Goal: Task Accomplishment & Management: Complete application form

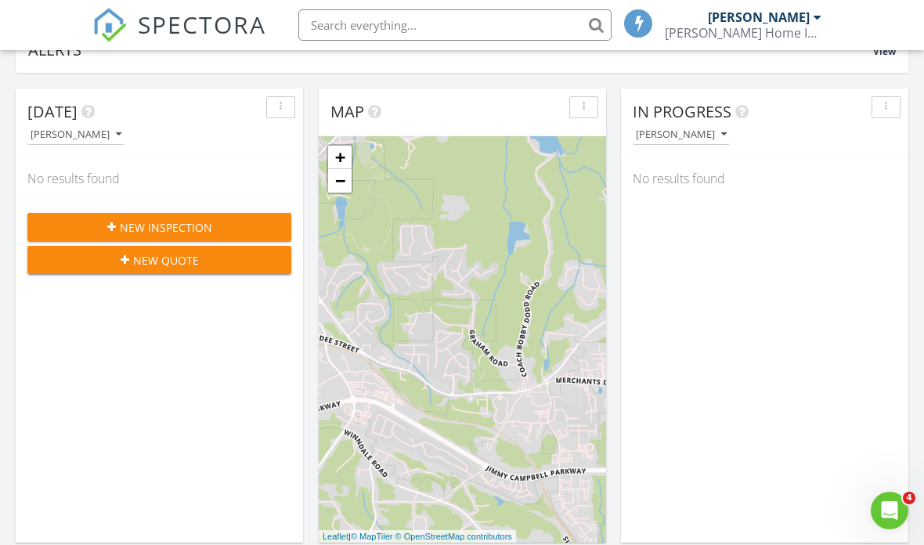
scroll to position [146, 0]
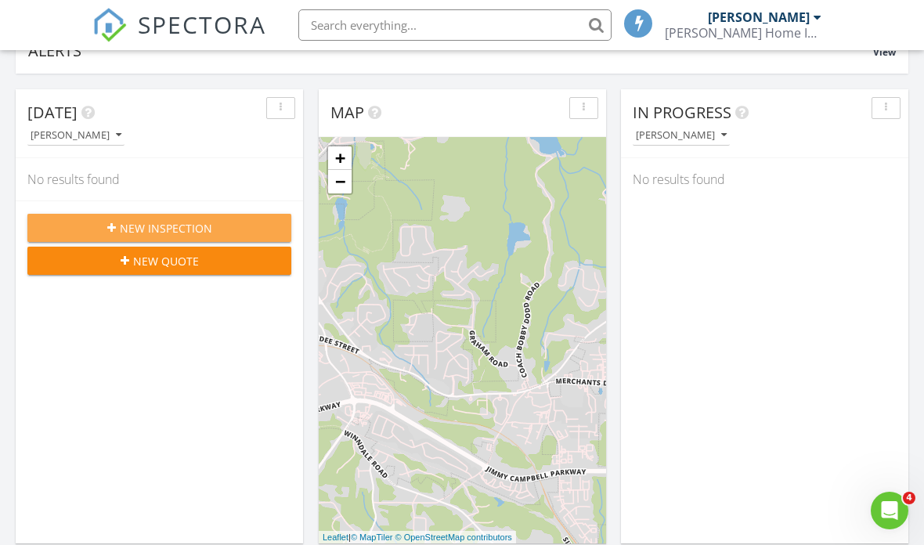
click at [172, 224] on span "New Inspection" at bounding box center [166, 228] width 92 height 16
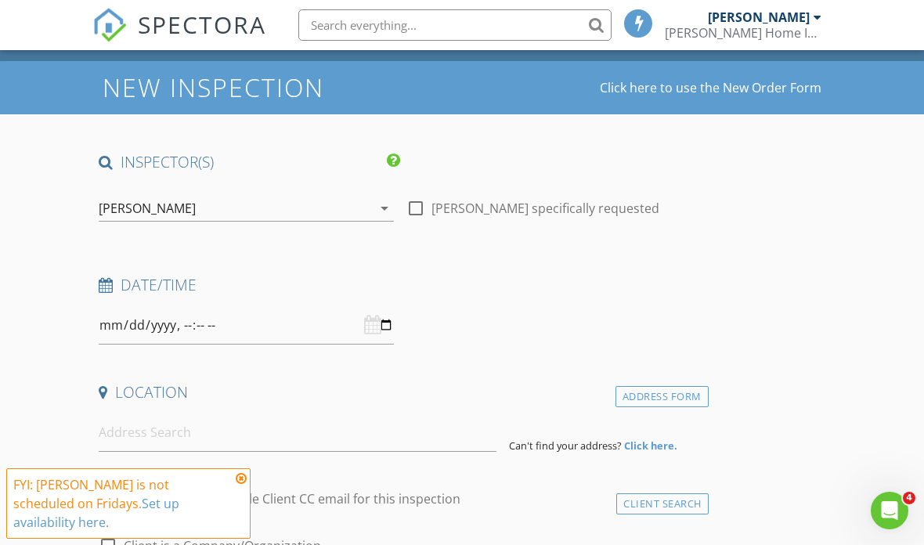
scroll to position [75, 0]
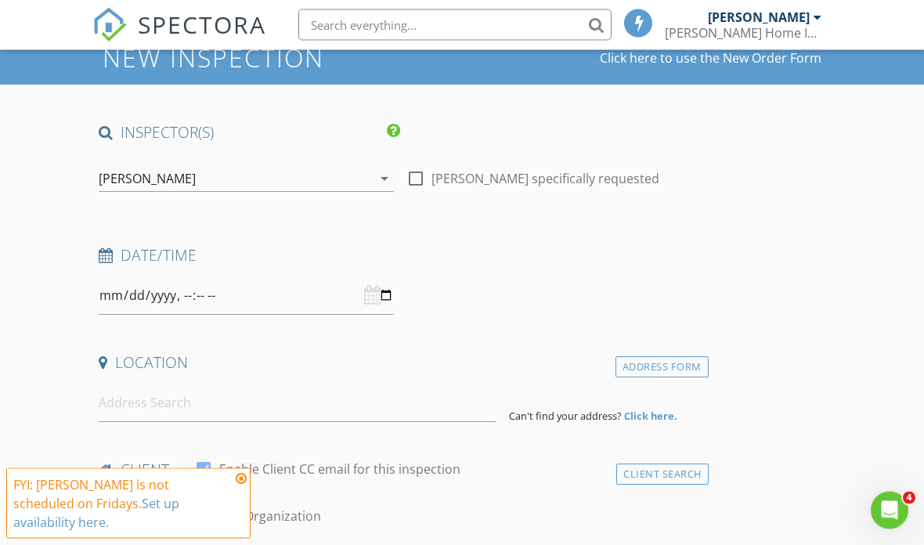
click at [244, 485] on icon at bounding box center [241, 478] width 11 height 13
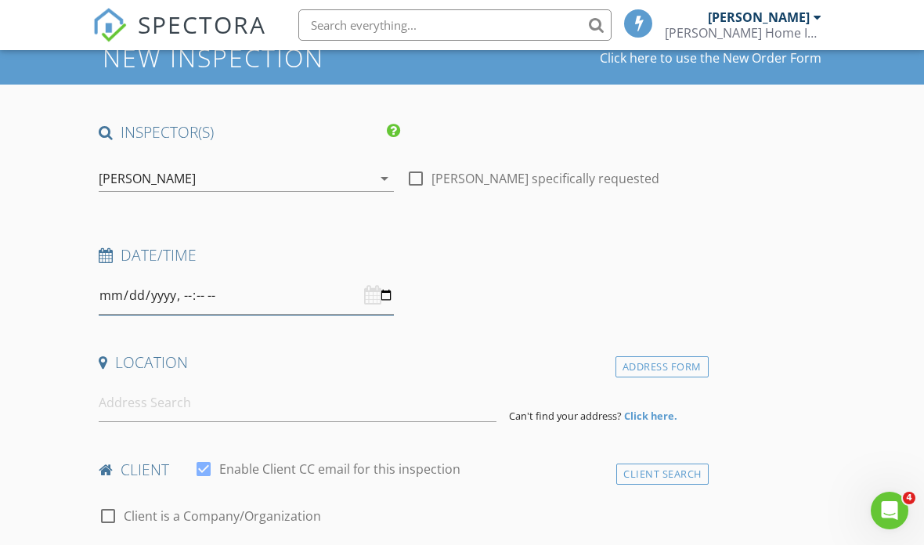
click at [249, 295] on input "datetime-local" at bounding box center [246, 296] width 295 height 38
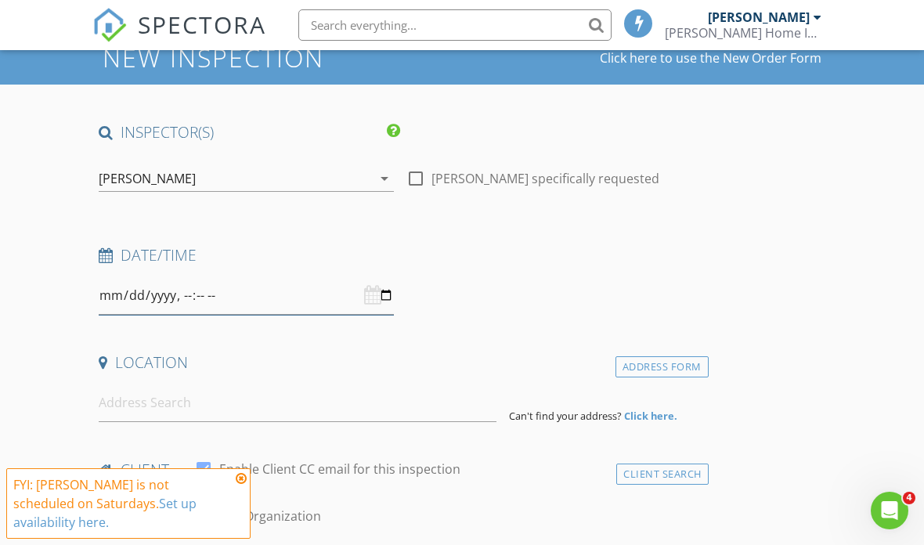
type input "[DATE]T15:00"
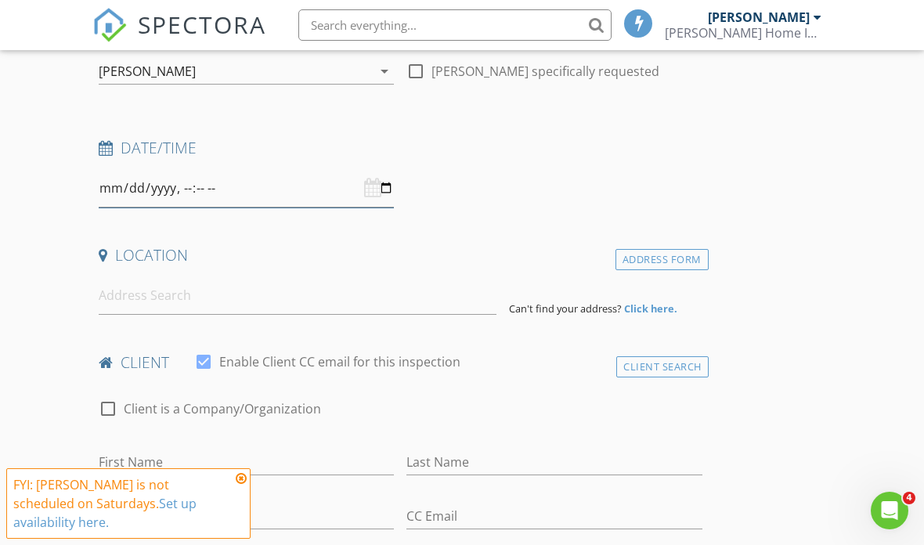
scroll to position [190, 0]
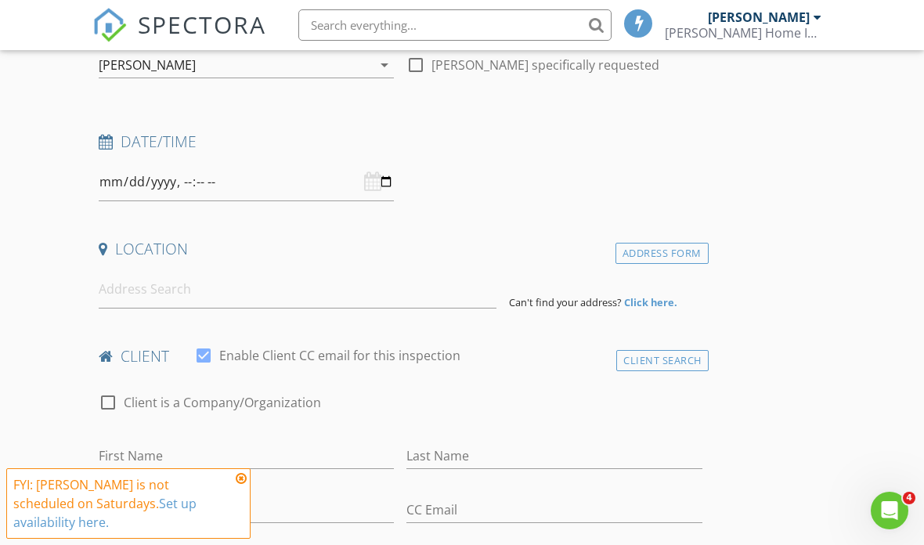
click at [245, 485] on icon at bounding box center [241, 478] width 11 height 13
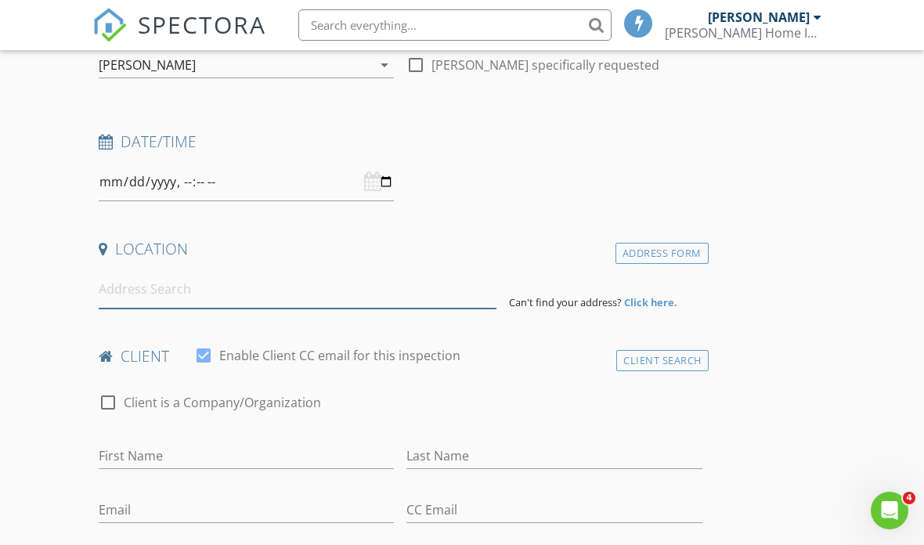
click at [169, 291] on input at bounding box center [298, 289] width 398 height 38
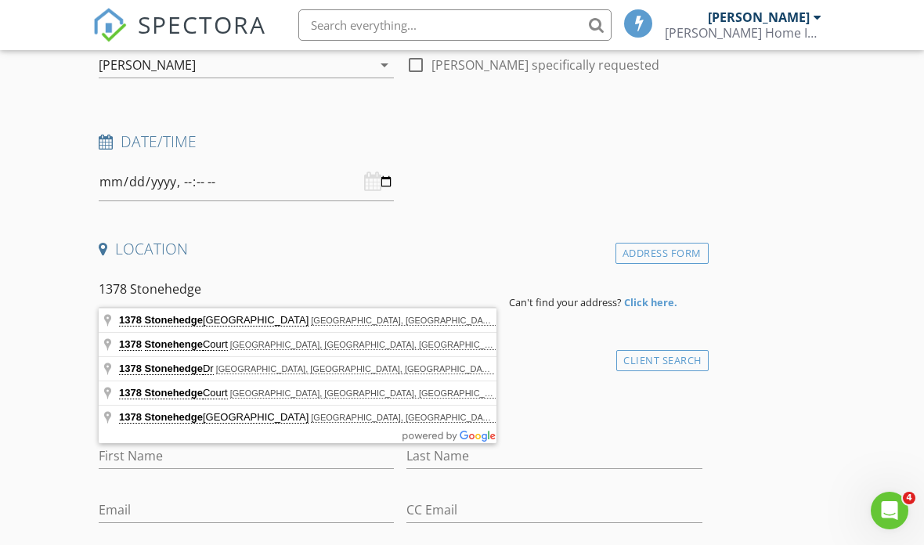
type input "1378 Stonehenge Court, Kennesaw, GA, USA"
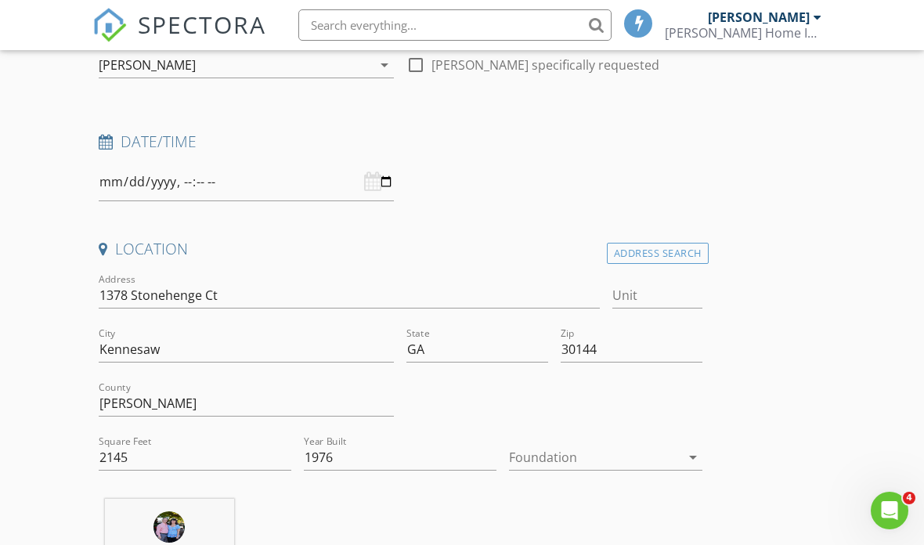
click at [552, 457] on div at bounding box center [594, 457] width 171 height 25
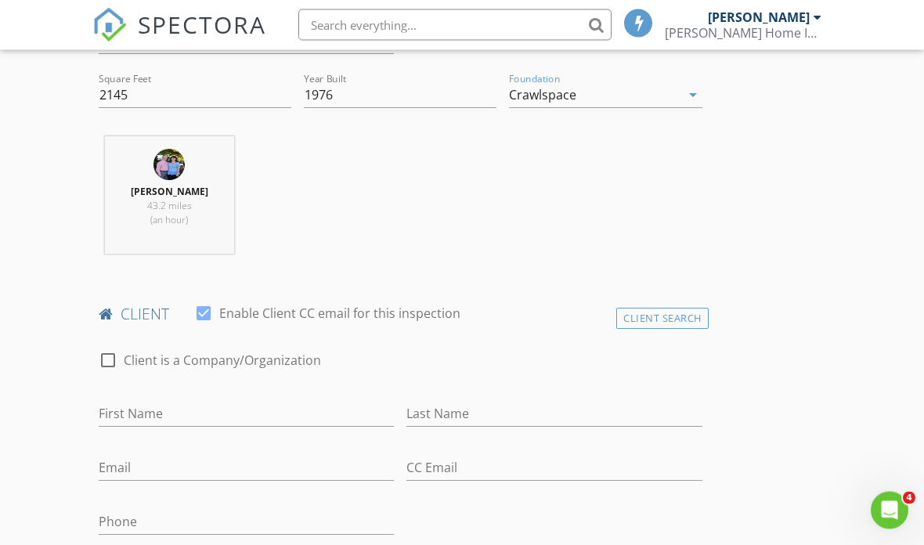
scroll to position [552, 0]
click at [179, 410] on input "First Name" at bounding box center [246, 414] width 295 height 26
type input "L"
click at [673, 314] on div "Client Search" at bounding box center [663, 318] width 92 height 21
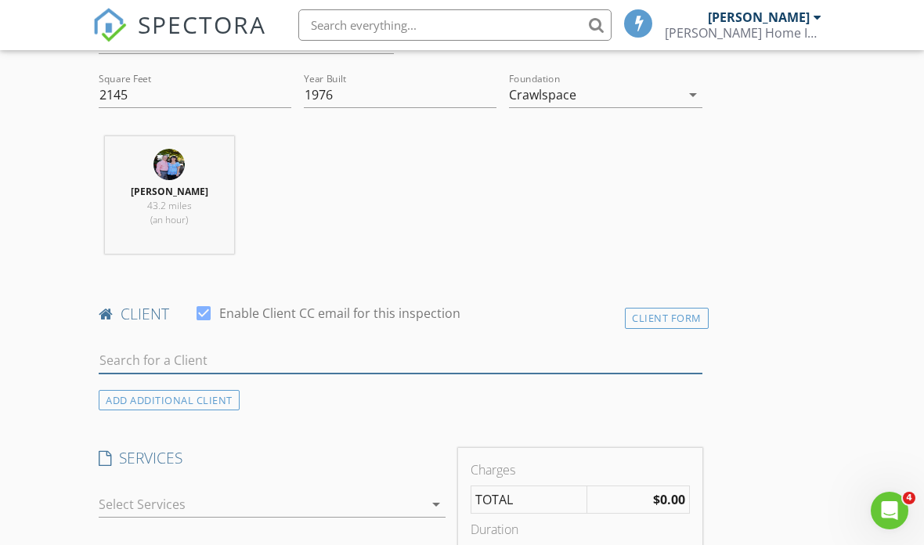
click at [183, 362] on input "text" at bounding box center [401, 361] width 604 height 26
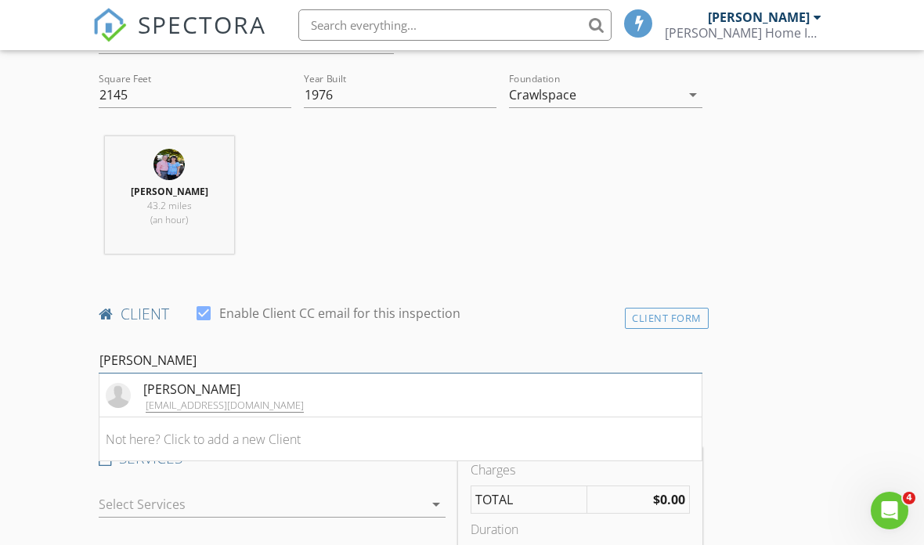
type input "Lazar"
click at [215, 385] on div "Lazaro Hernandez" at bounding box center [223, 389] width 161 height 19
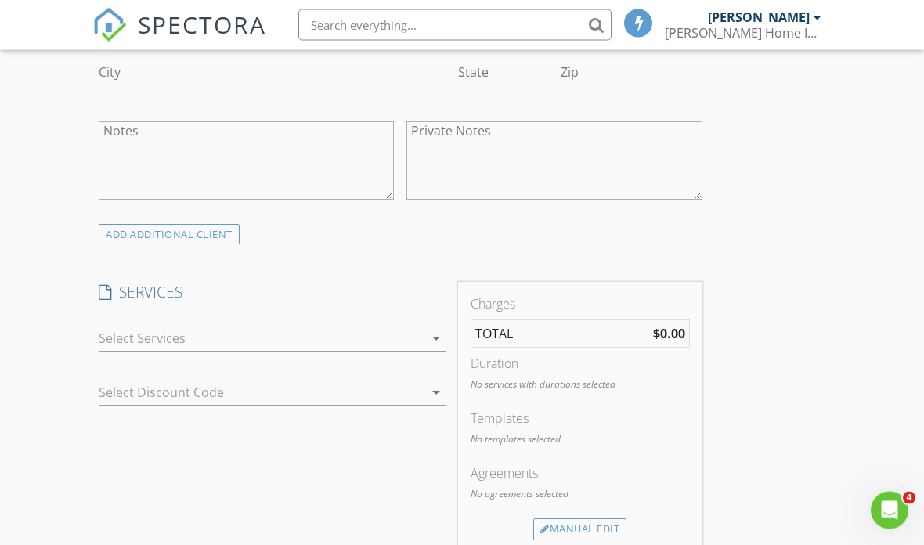
scroll to position [1110, 0]
click at [433, 334] on icon "arrow_drop_down" at bounding box center [436, 338] width 19 height 19
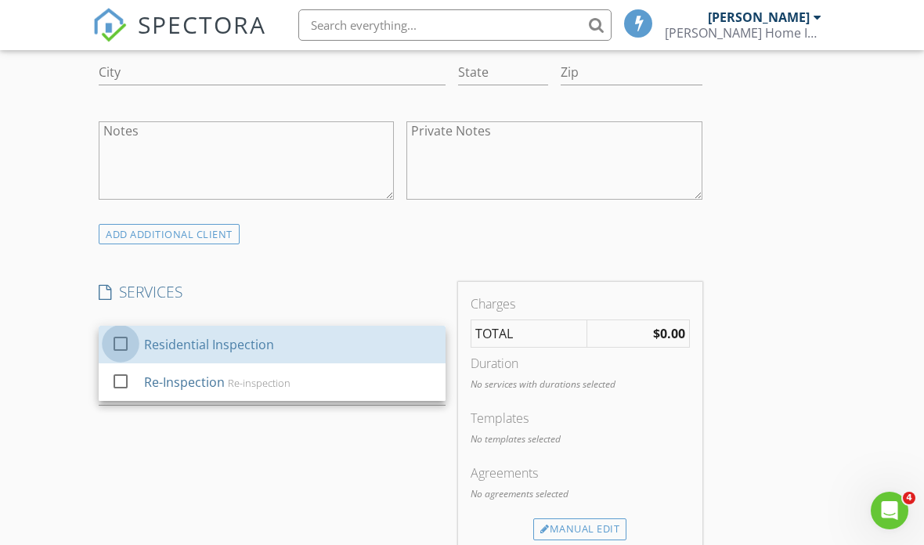
click at [123, 345] on div at bounding box center [120, 344] width 27 height 27
checkbox input "true"
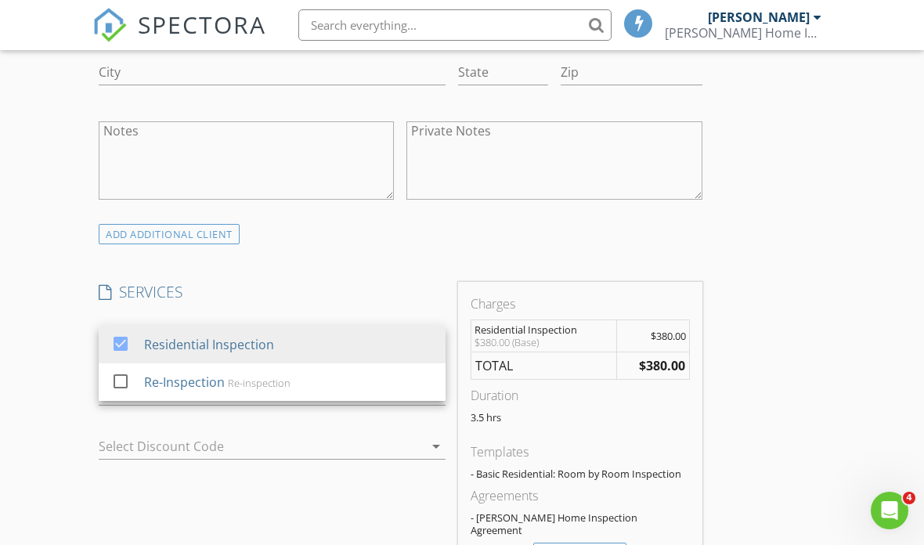
click at [797, 454] on div "INSPECTOR(S) check_box Jeff Bragg PRIMARY Jeff Bragg arrow_drop_down check_box_…" at bounding box center [462, 465] width 740 height 2754
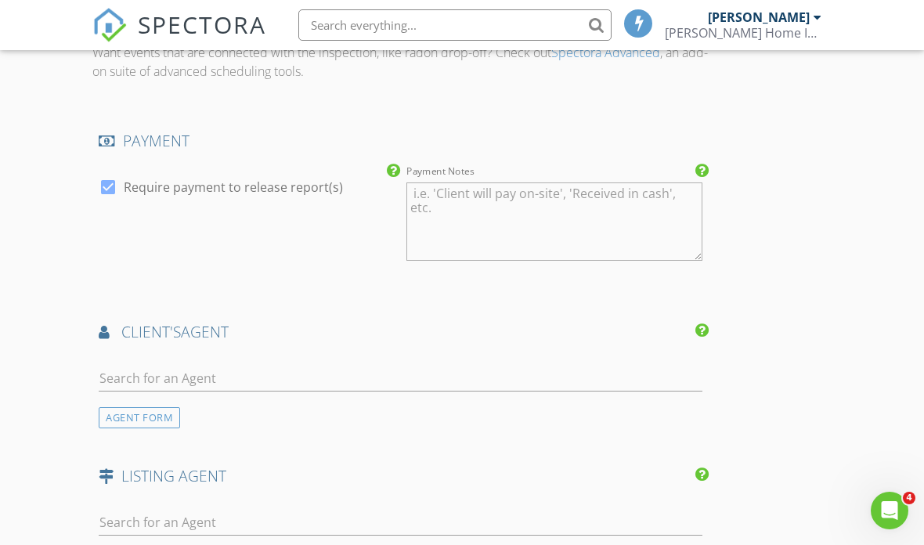
scroll to position [1716, 0]
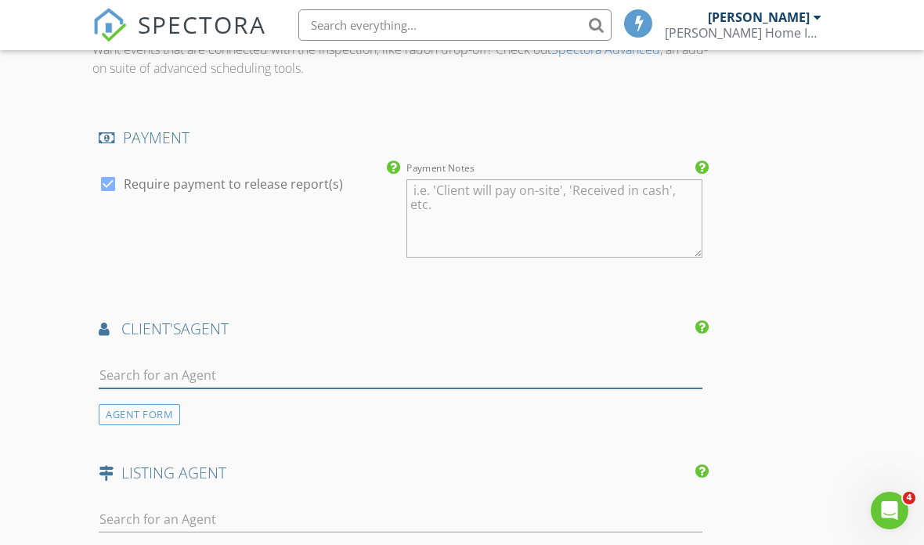
click at [154, 363] on input "text" at bounding box center [401, 376] width 604 height 26
type input "Fannie"
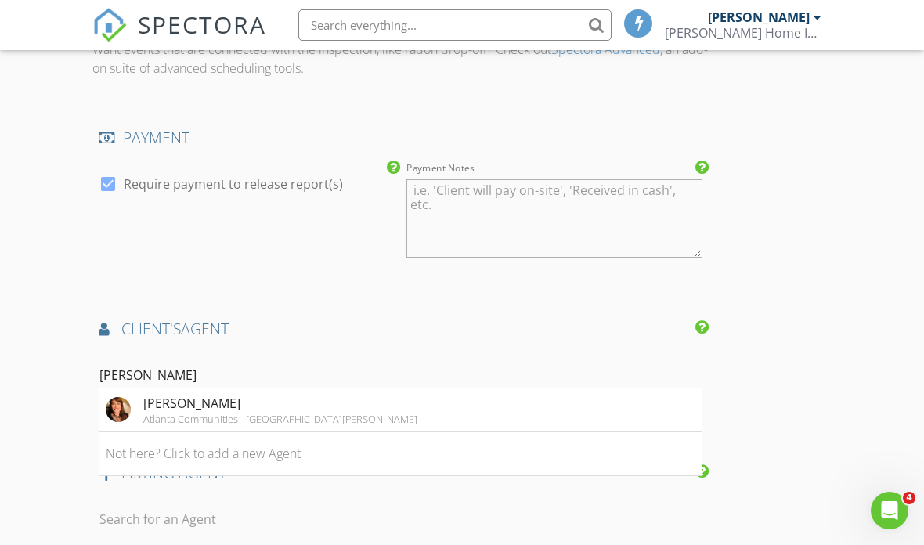
click at [197, 394] on div "Fannie Latham" at bounding box center [280, 403] width 274 height 19
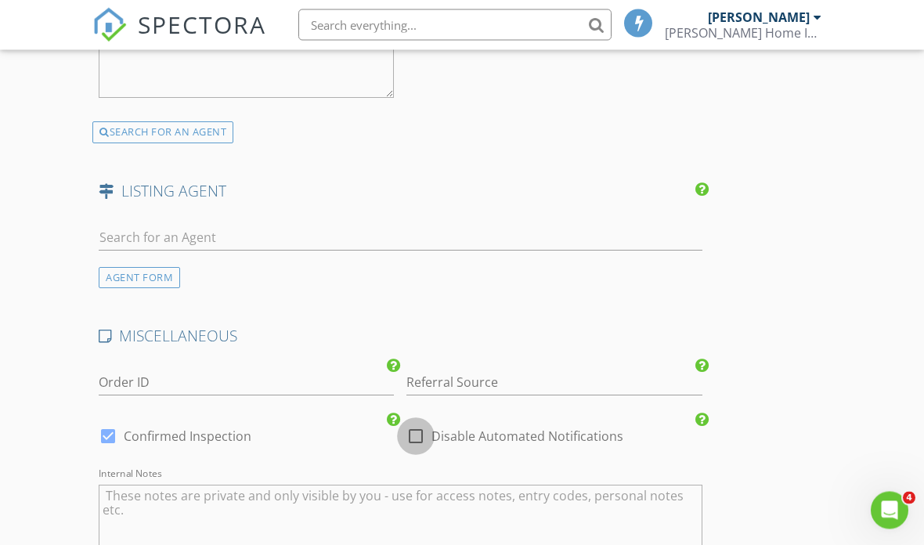
scroll to position [2463, 0]
click at [421, 423] on div at bounding box center [416, 436] width 27 height 27
checkbox input "true"
click at [107, 424] on div at bounding box center [108, 436] width 27 height 27
checkbox input "false"
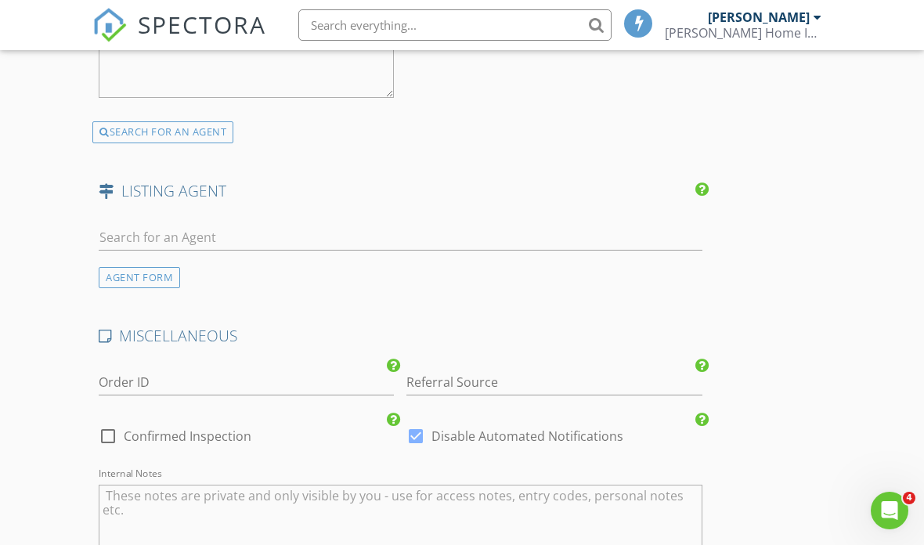
click at [202, 500] on textarea "Internal Notes" at bounding box center [401, 524] width 604 height 78
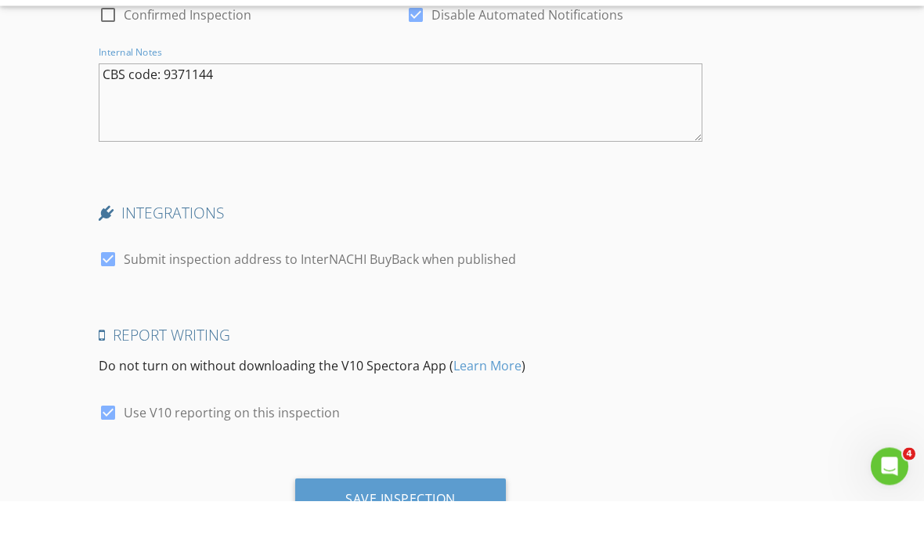
scroll to position [2841, 0]
type textarea "CBS code: 9371144"
click at [411, 534] on div "Save Inspection" at bounding box center [400, 542] width 110 height 16
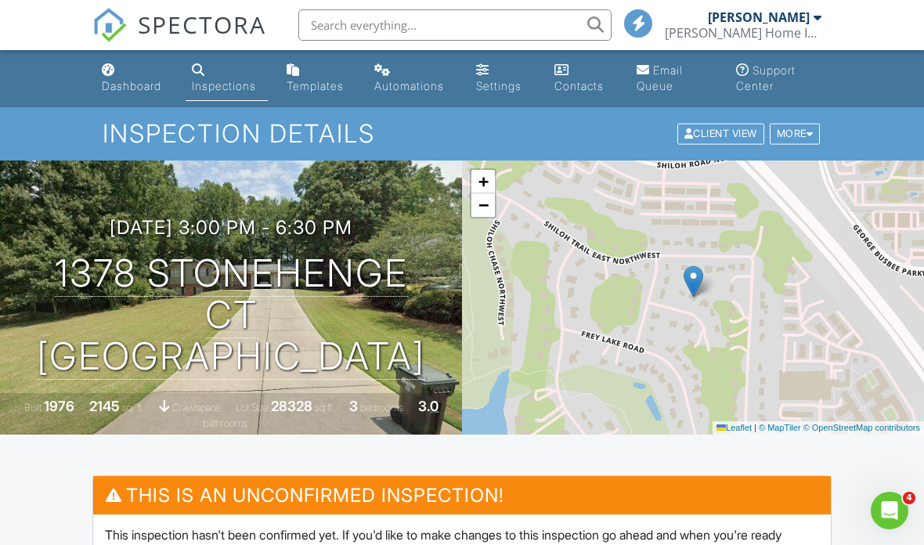
click at [0, 0] on div at bounding box center [0, 0] width 0 height 0
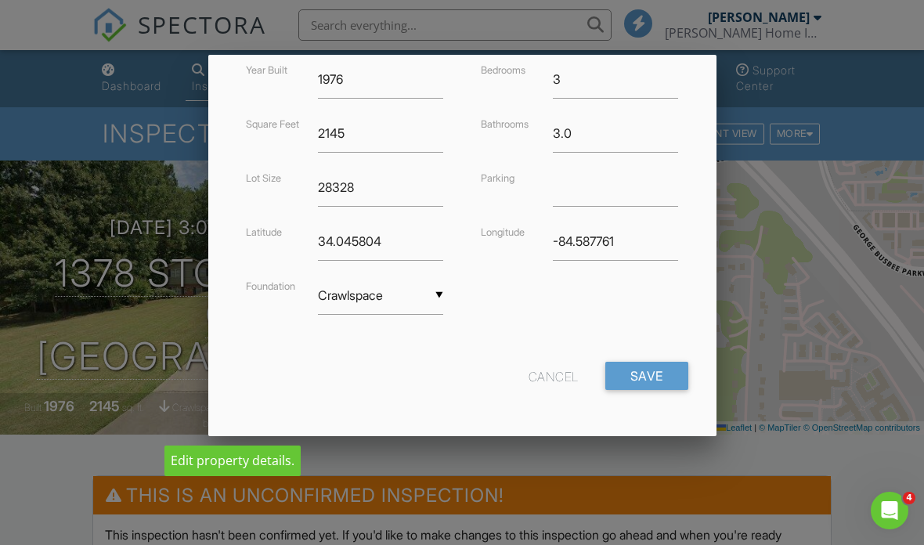
scroll to position [400, 0]
click at [435, 294] on input "Crawlspace" at bounding box center [380, 296] width 125 height 38
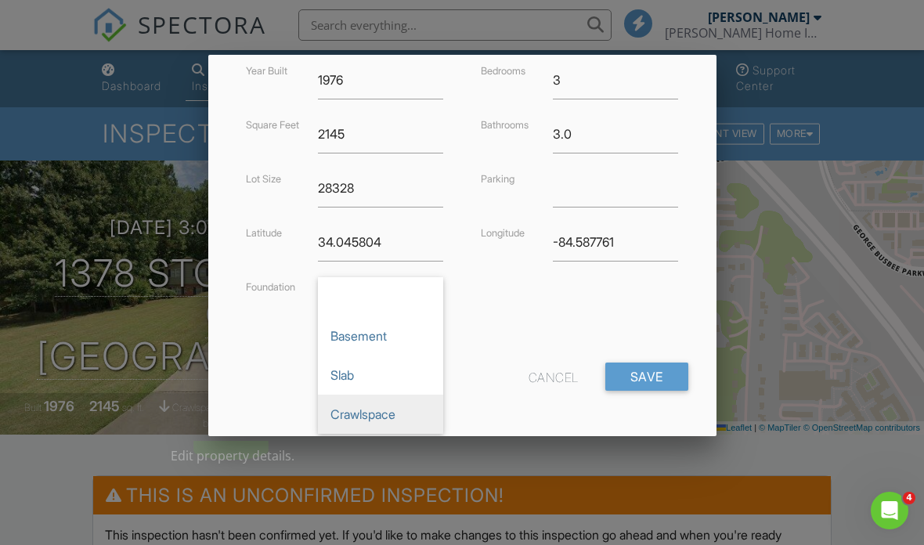
scroll to position [0, 0]
click at [373, 337] on span "Basement" at bounding box center [380, 335] width 125 height 39
type input "Basement"
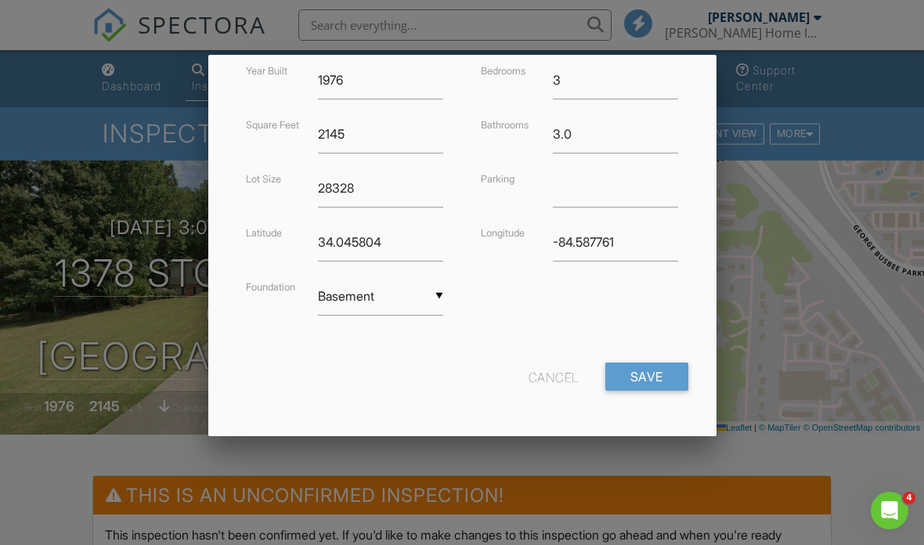
click at [656, 375] on input "Save" at bounding box center [647, 377] width 83 height 28
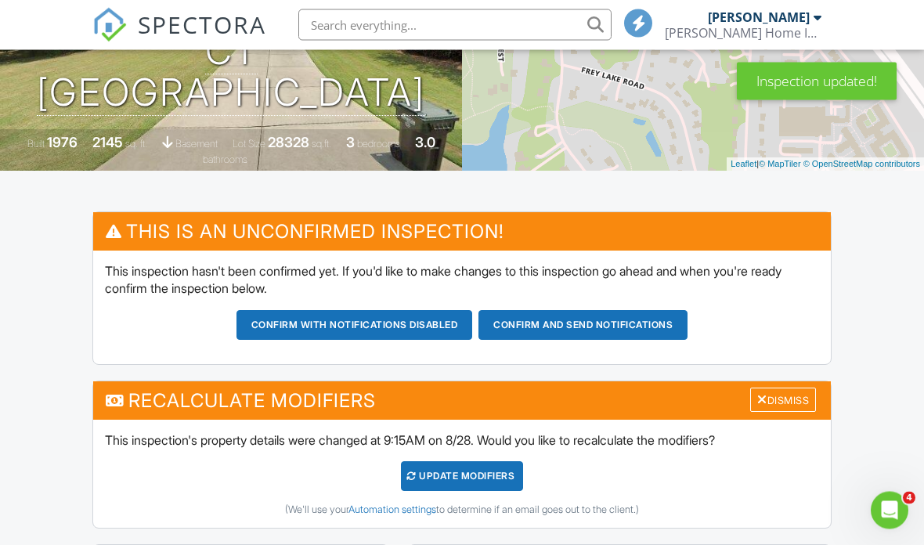
click at [799, 398] on div "Dismiss" at bounding box center [783, 401] width 66 height 24
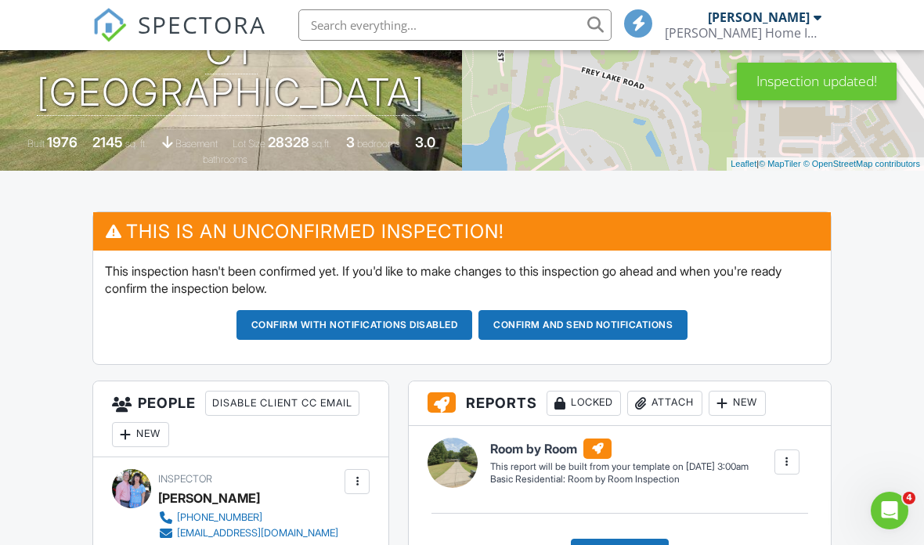
click at [473, 327] on button "Confirm and send notifications" at bounding box center [355, 325] width 237 height 30
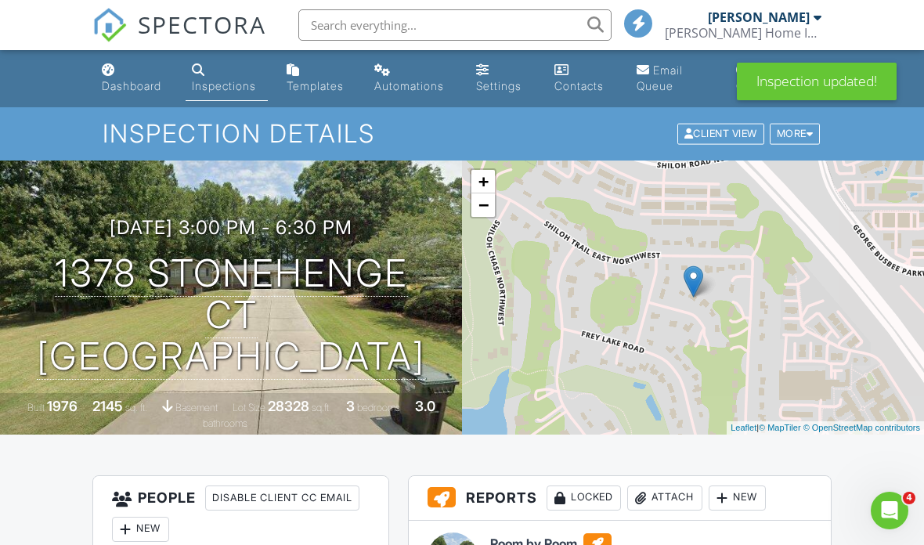
click at [492, 78] on link "Settings" at bounding box center [502, 78] width 65 height 45
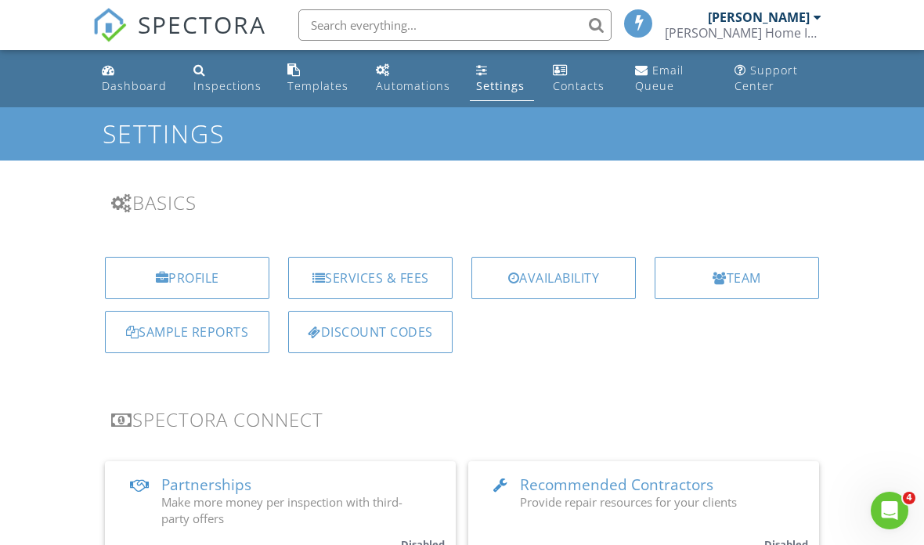
click at [595, 270] on div "Availability" at bounding box center [554, 278] width 165 height 42
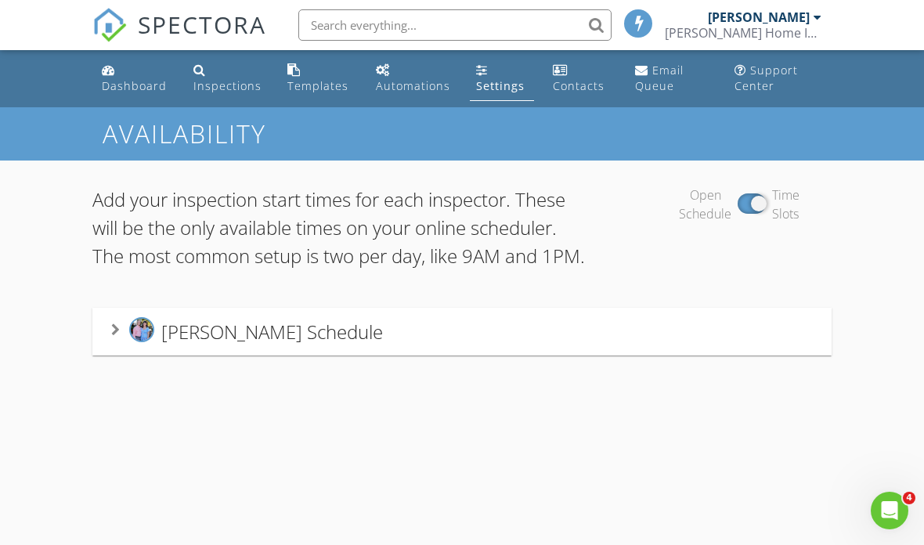
click at [121, 346] on div "[PERSON_NAME] Schedule" at bounding box center [247, 331] width 272 height 29
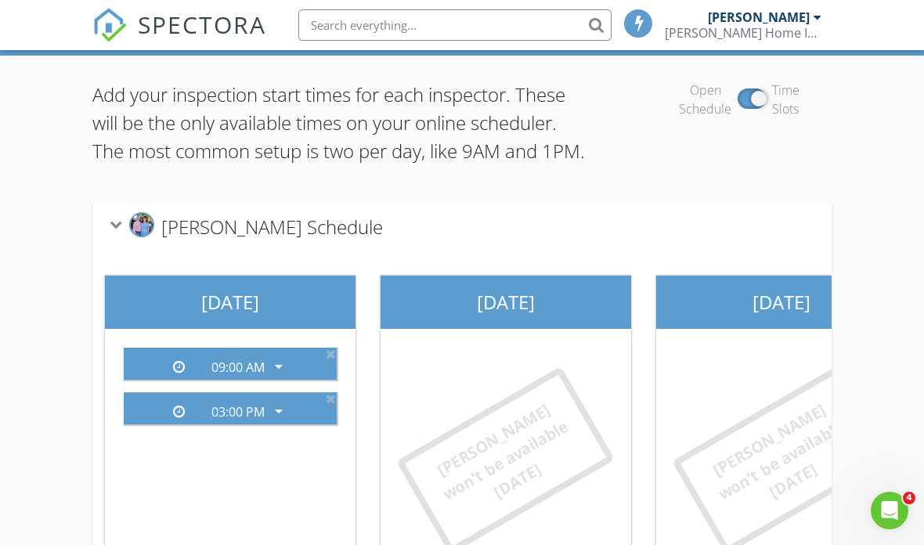
scroll to position [106, 0]
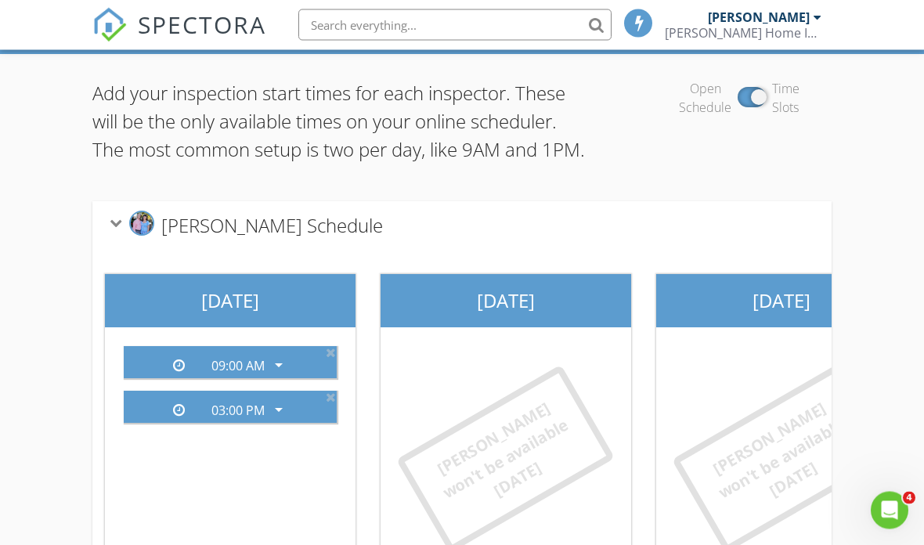
click at [329, 360] on icon at bounding box center [331, 353] width 10 height 13
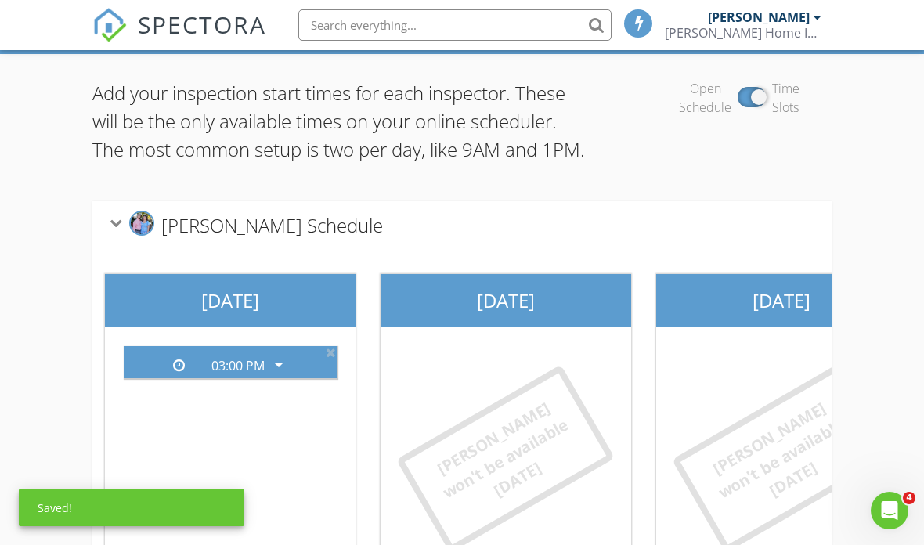
click at [334, 359] on icon at bounding box center [331, 352] width 10 height 13
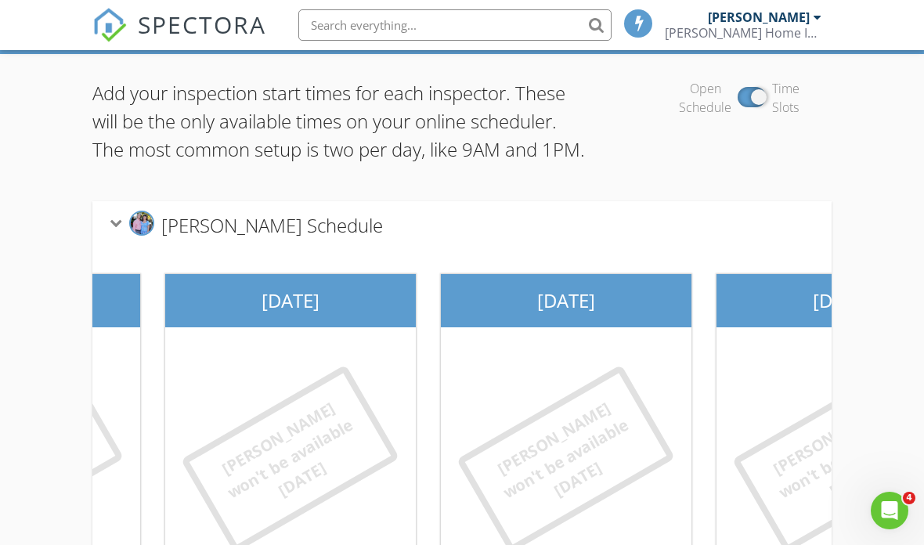
scroll to position [0, 212]
click at [114, 228] on icon at bounding box center [116, 223] width 13 height 9
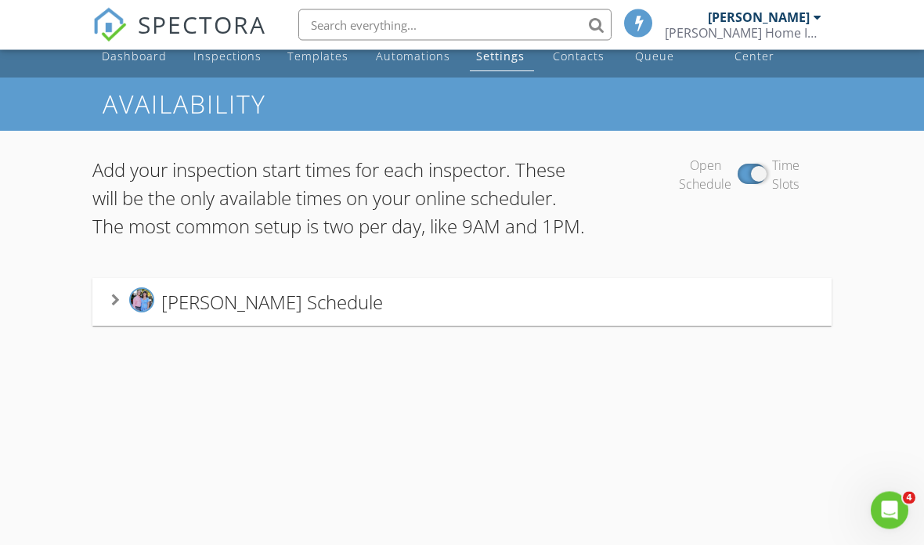
scroll to position [0, 0]
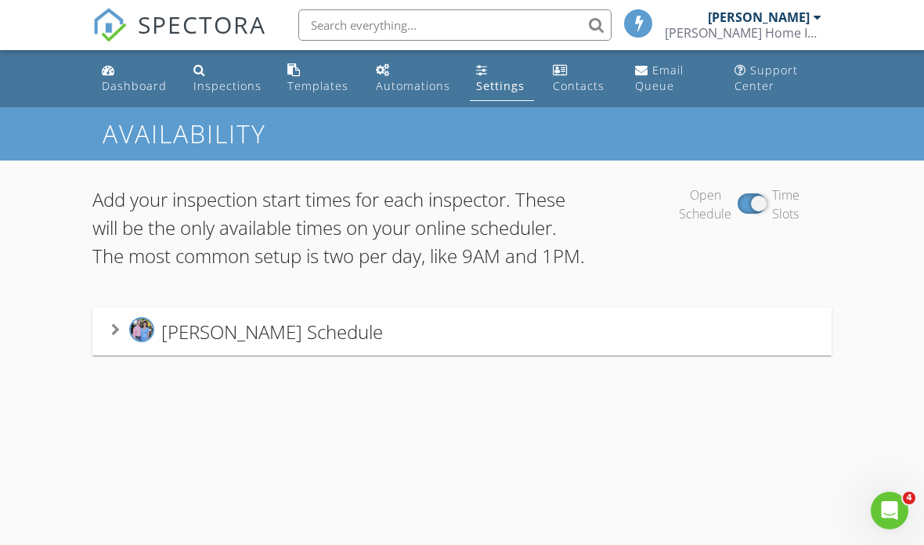
click at [142, 82] on div "Dashboard" at bounding box center [134, 85] width 65 height 15
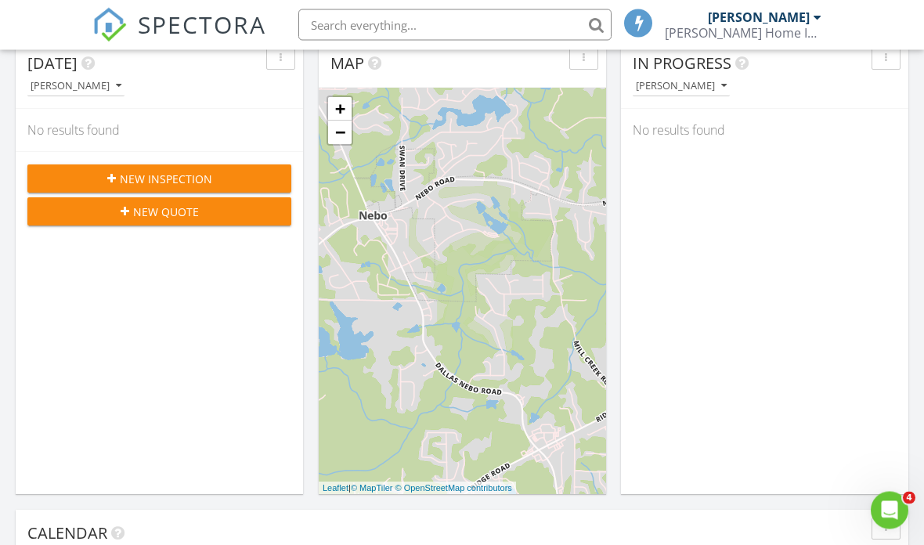
scroll to position [196, 0]
